Goal: Information Seeking & Learning: Learn about a topic

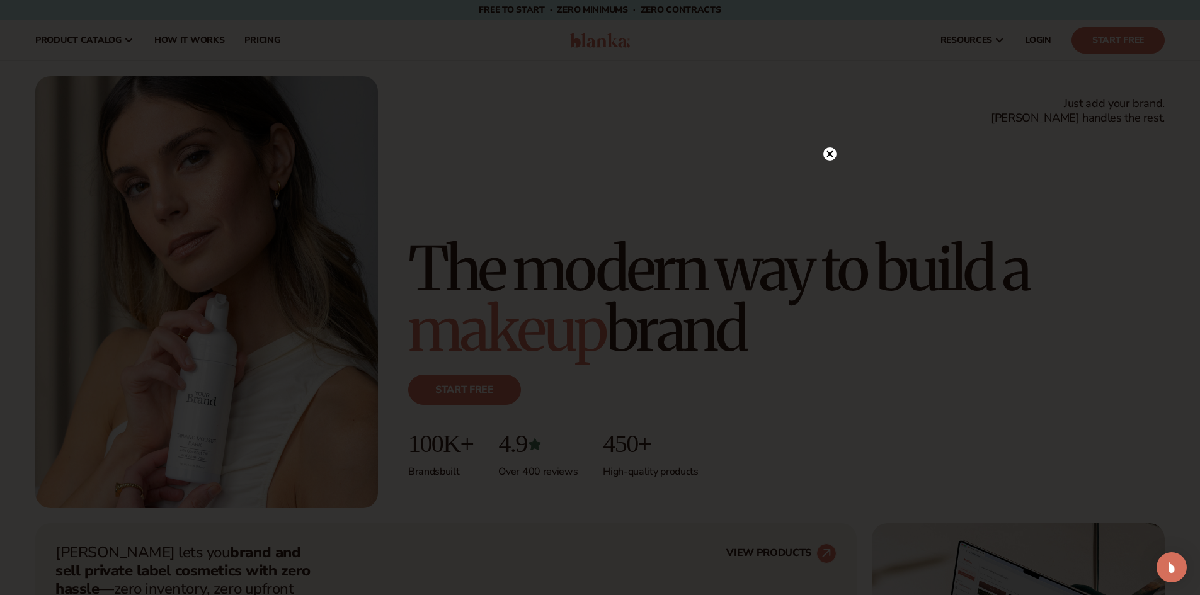
click at [832, 151] on icon at bounding box center [829, 154] width 6 height 6
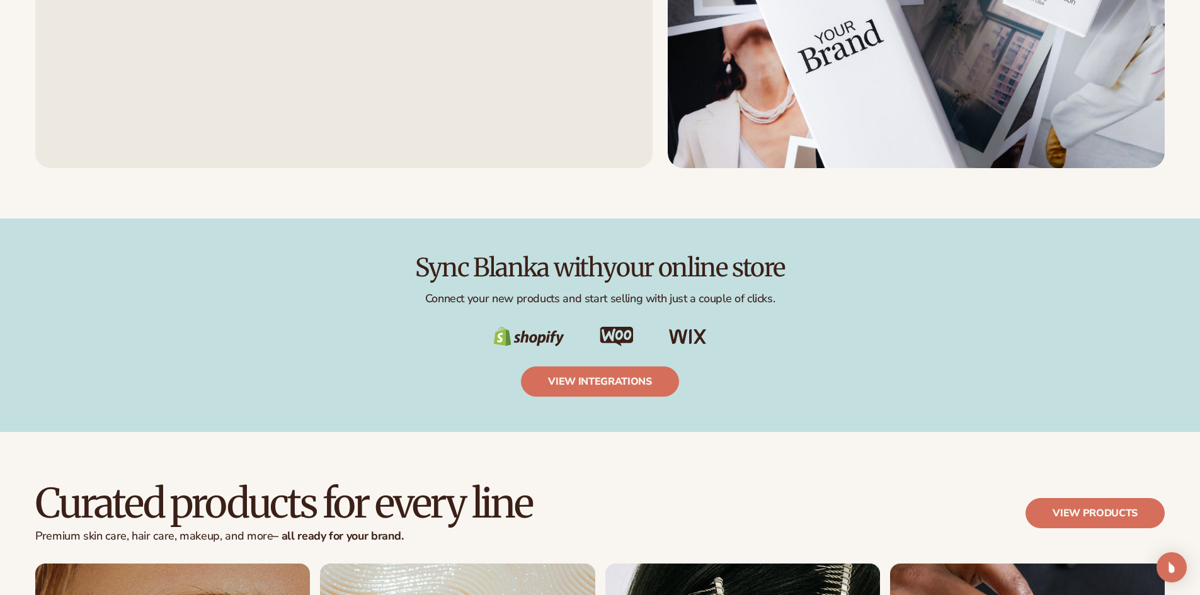
scroll to position [2204, 0]
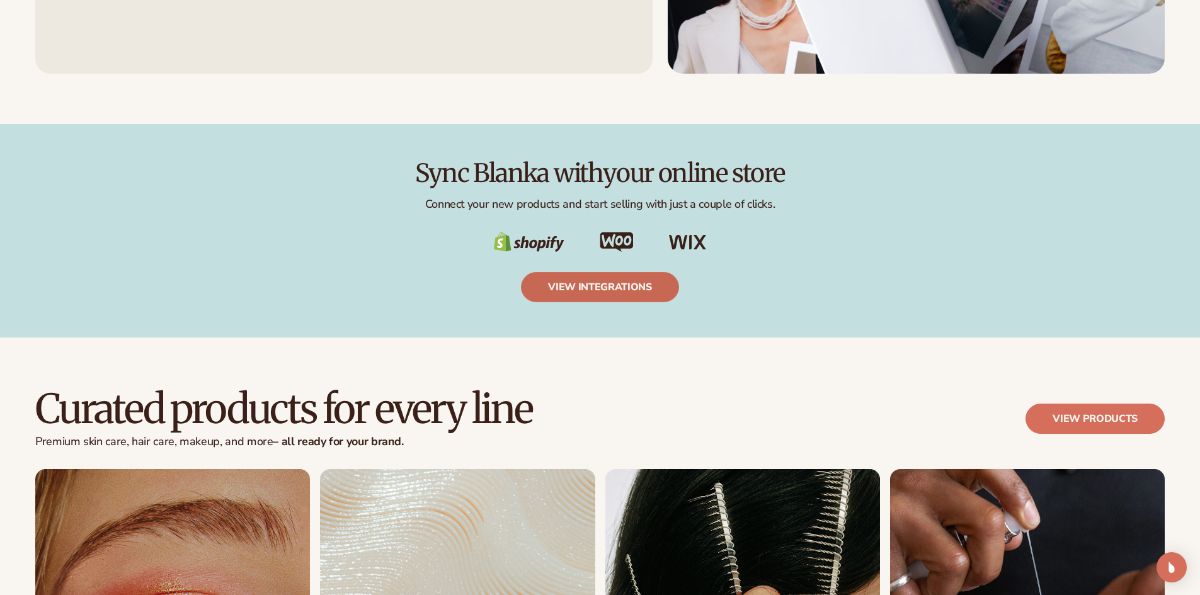
click at [599, 288] on link "view integrations" at bounding box center [600, 287] width 158 height 30
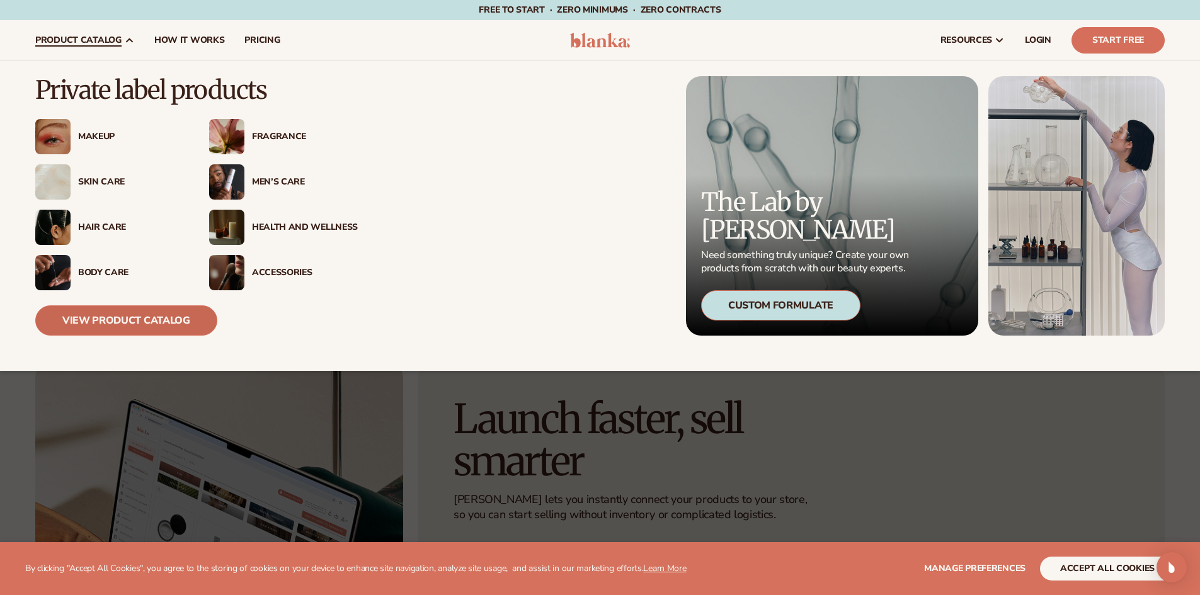
click at [134, 314] on link "View Product Catalog" at bounding box center [126, 320] width 182 height 30
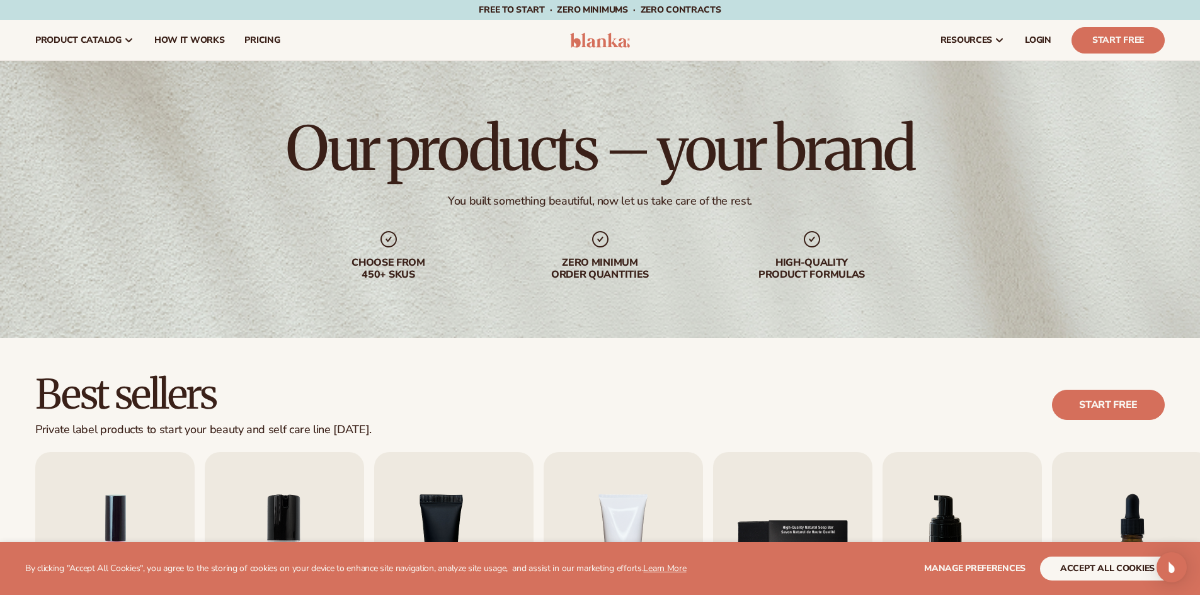
scroll to position [378, 0]
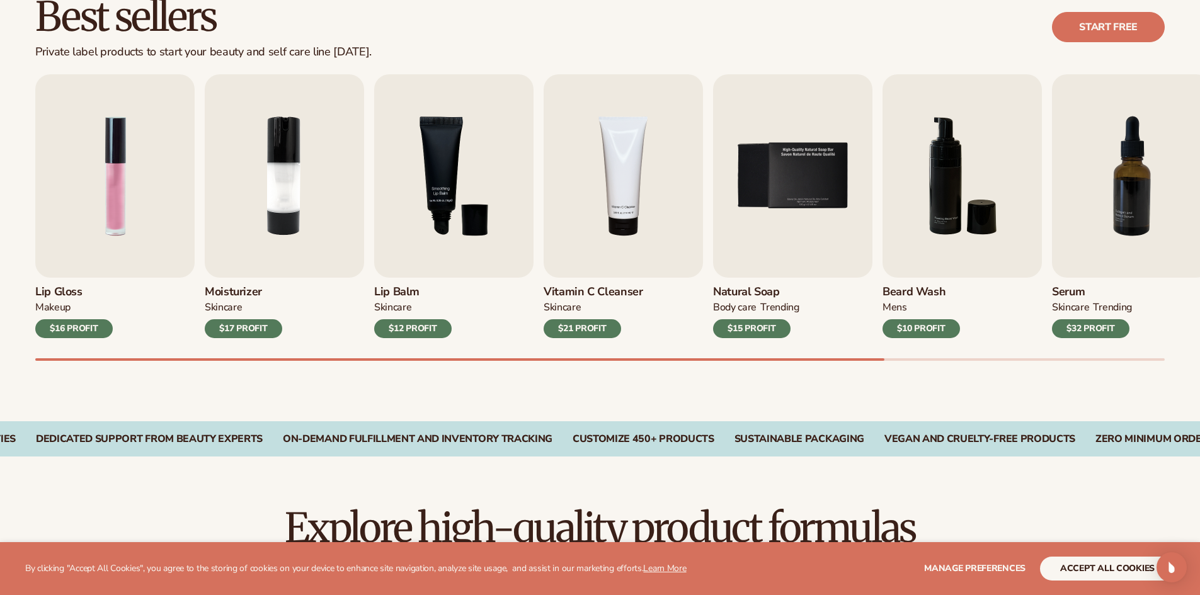
drag, startPoint x: 733, startPoint y: 357, endPoint x: 824, endPoint y: 357, distance: 91.3
click at [824, 357] on div "Lip Gloss MAKEUP $16 PROFIT Moisturizer SKINCARE $17 PROFIT SKINCARE mens" at bounding box center [617, 217] width 1165 height 287
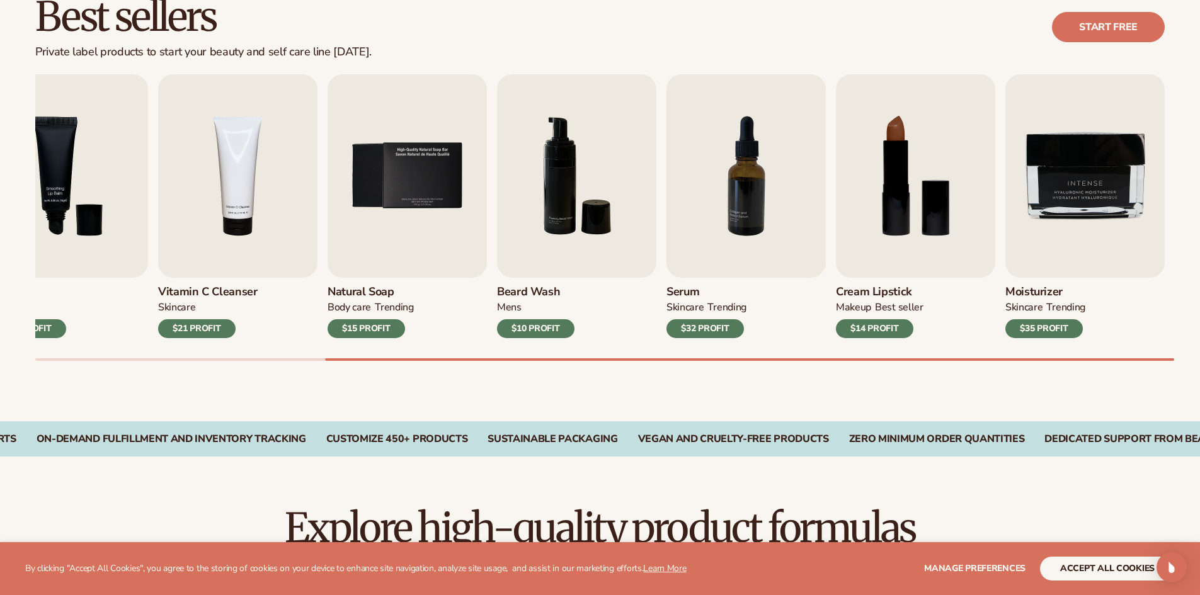
click at [1143, 347] on div "Lip Gloss MAKEUP $16 PROFIT Moisturizer SKINCARE $17 PROFIT SKINCARE mens" at bounding box center [617, 217] width 1165 height 287
click at [275, 198] on img "4 / 9" at bounding box center [237, 175] width 159 height 203
click at [239, 185] on img "4 / 9" at bounding box center [237, 175] width 159 height 203
click at [202, 325] on div "$21 PROFIT" at bounding box center [196, 328] width 77 height 19
click at [213, 183] on img "4 / 9" at bounding box center [237, 175] width 159 height 203
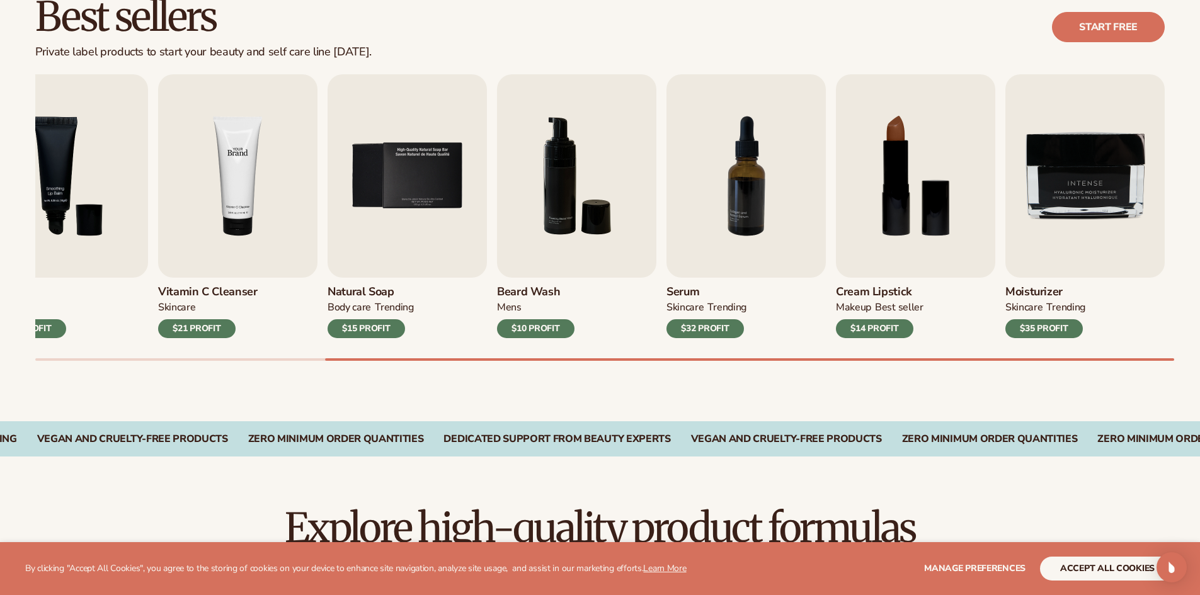
click at [235, 169] on img "4 / 9" at bounding box center [237, 175] width 159 height 203
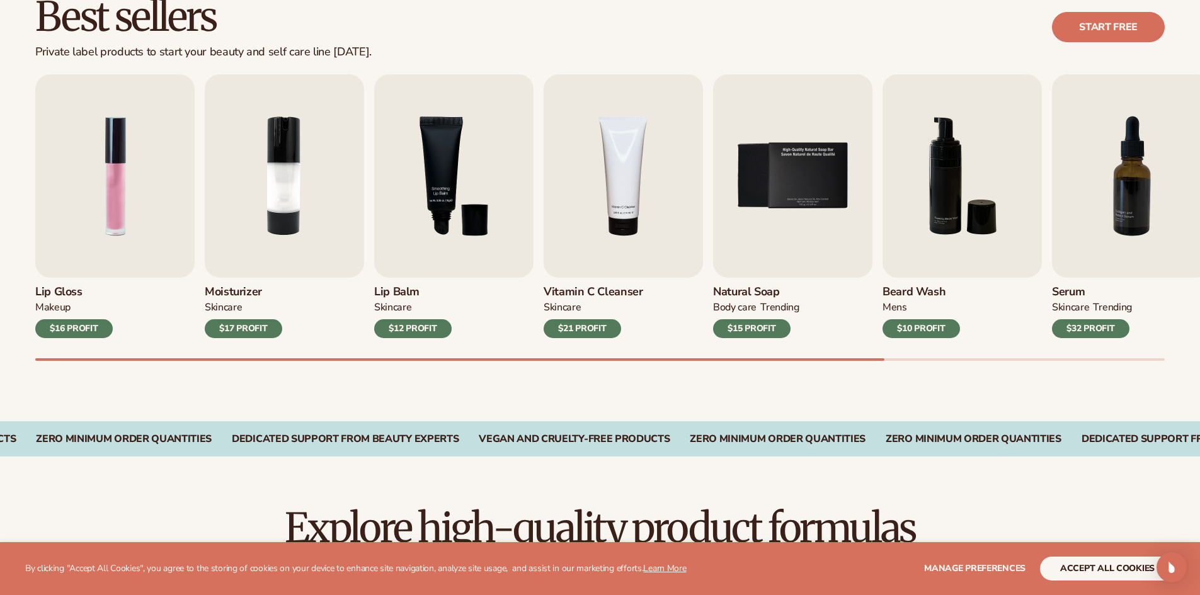
click at [132, 16] on h2 "Best sellers" at bounding box center [203, 17] width 336 height 42
